Goal: Navigation & Orientation: Find specific page/section

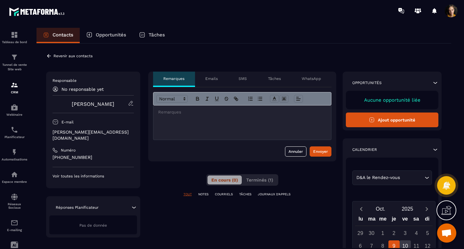
click at [96, 105] on link "[PERSON_NAME]" at bounding box center [93, 104] width 43 height 6
click at [131, 104] on icon at bounding box center [131, 104] width 6 height 6
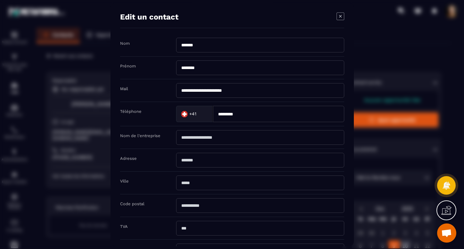
click at [339, 16] on icon "Modal window" at bounding box center [340, 16] width 3 height 3
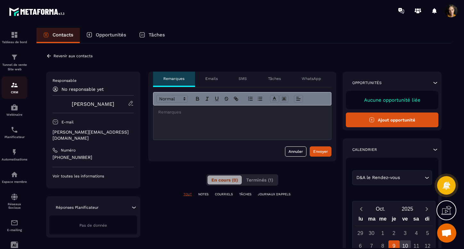
click at [15, 87] on img at bounding box center [15, 85] width 8 height 8
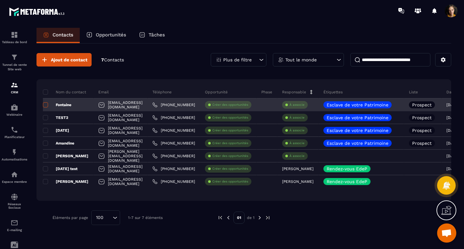
click at [46, 105] on span at bounding box center [45, 104] width 5 height 5
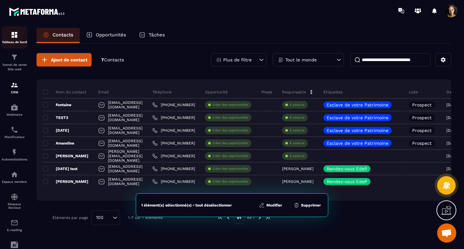
click at [13, 39] on div "Tableau de bord" at bounding box center [15, 37] width 26 height 13
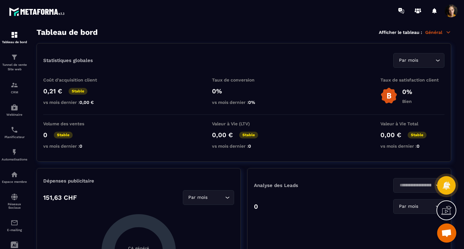
click at [447, 233] on span "Ouvrir le chat" at bounding box center [446, 234] width 11 height 9
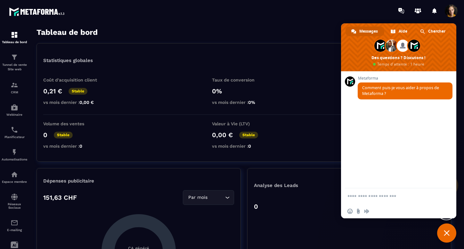
click at [446, 232] on span "Fermer le chat" at bounding box center [447, 233] width 6 height 6
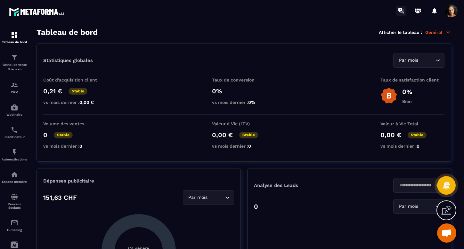
click at [402, 11] on icon at bounding box center [400, 10] width 4 height 4
click at [13, 224] on img at bounding box center [15, 223] width 8 height 8
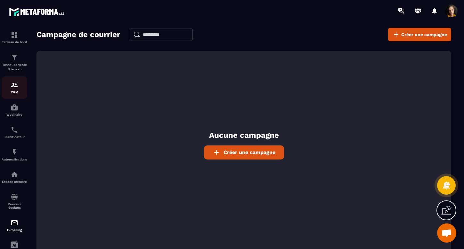
click at [16, 85] on img at bounding box center [15, 85] width 8 height 8
